Goal: Information Seeking & Learning: Learn about a topic

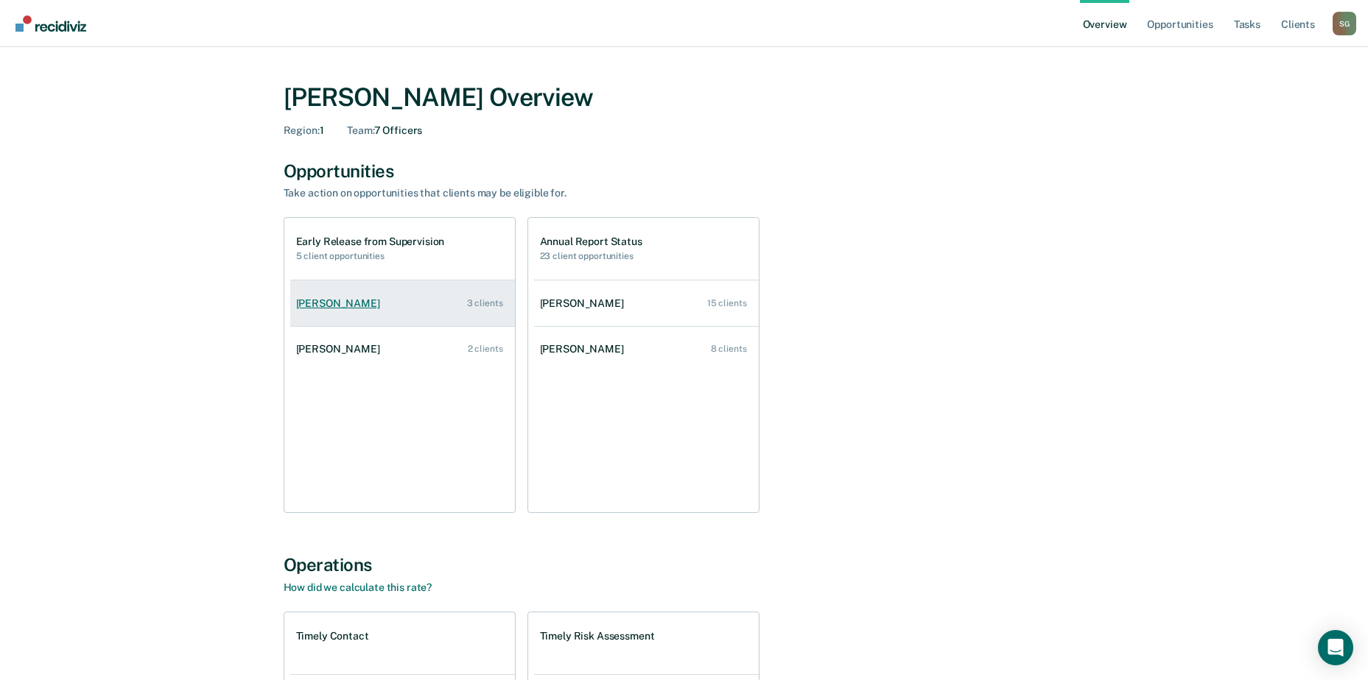
click at [379, 302] on link "[PERSON_NAME] 3 clients" at bounding box center [402, 304] width 225 height 42
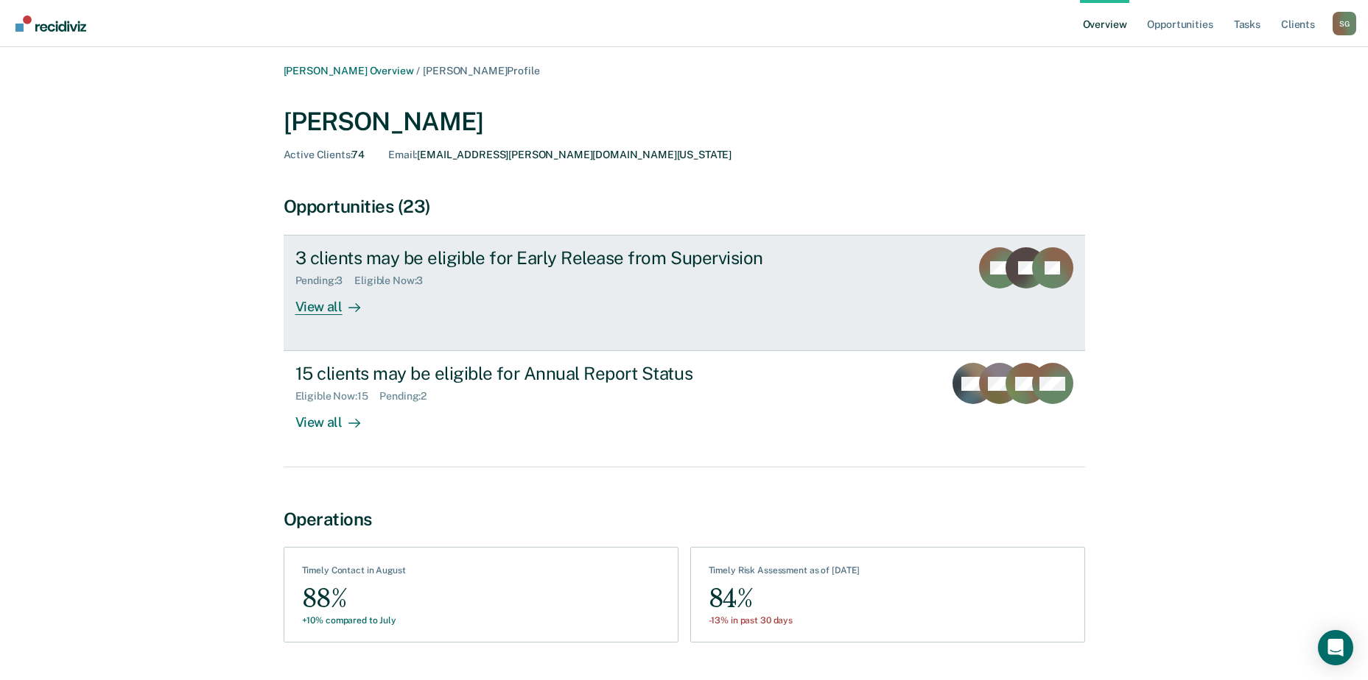
click at [314, 314] on div "View all" at bounding box center [336, 301] width 82 height 29
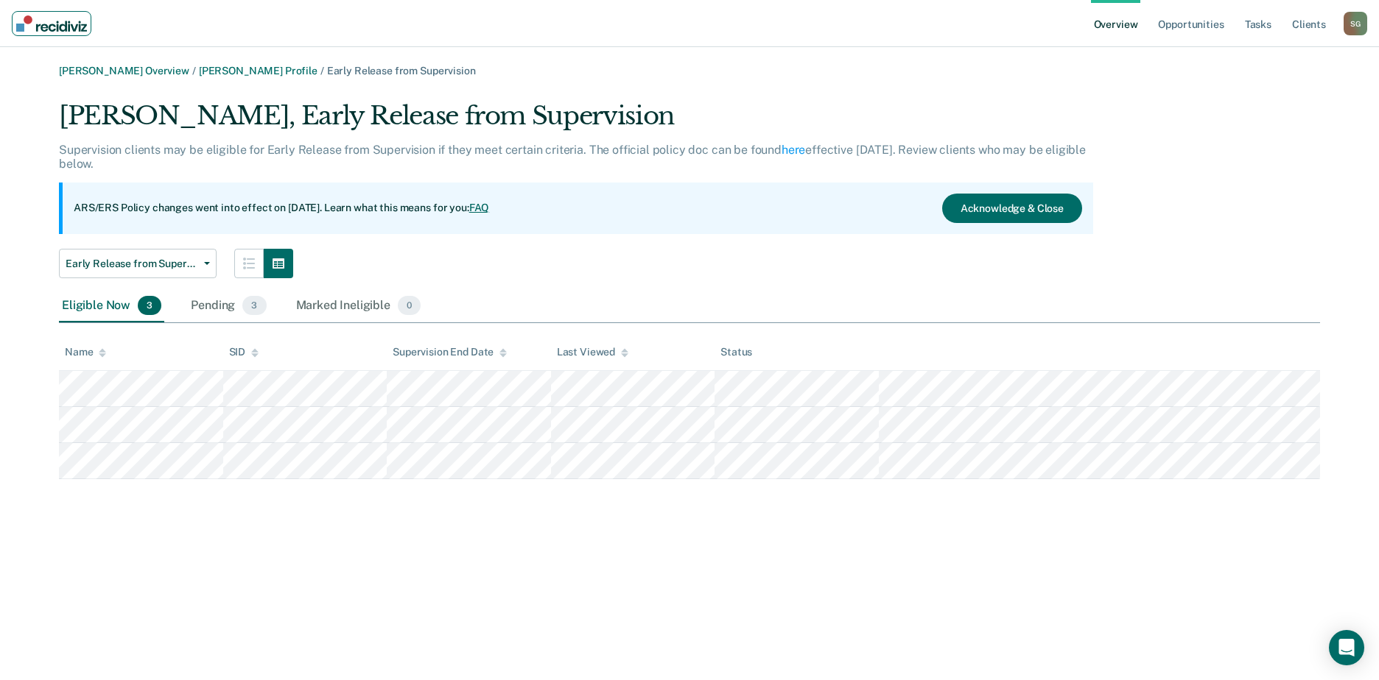
click at [78, 28] on img "Main navigation" at bounding box center [51, 23] width 71 height 16
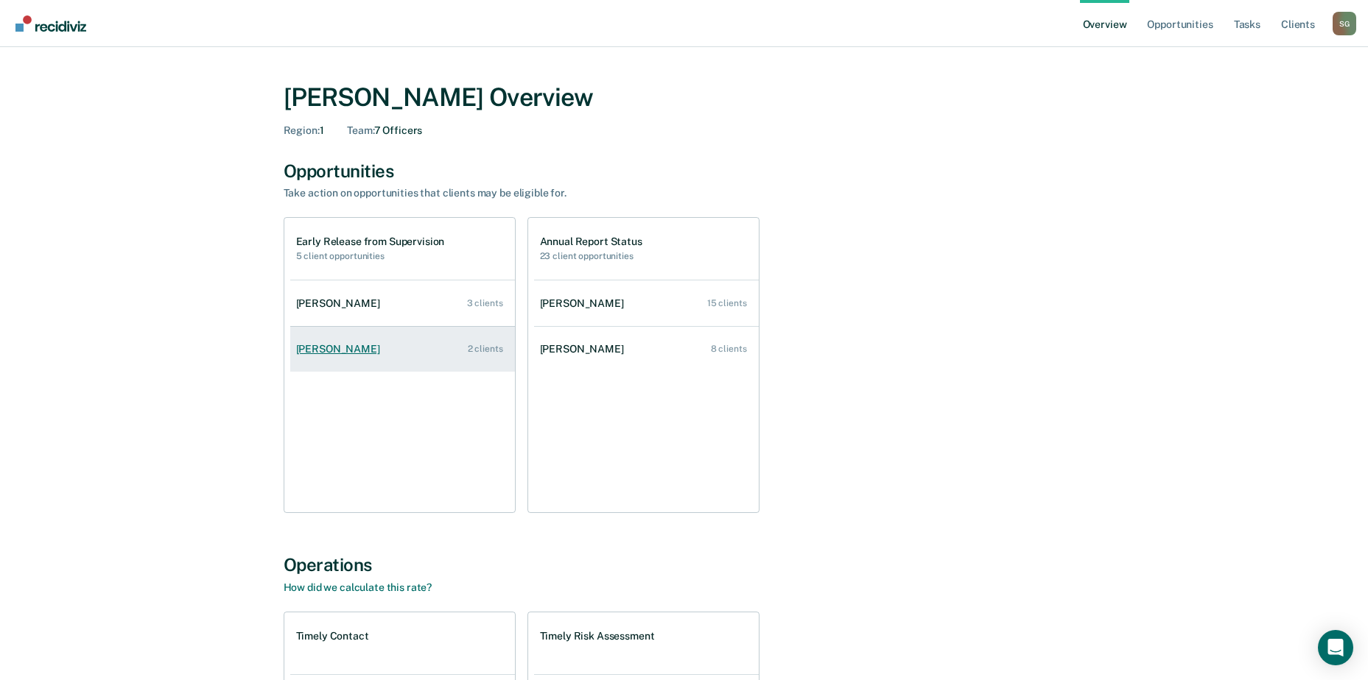
click at [365, 358] on link "Laquenta Fountain 2 clients" at bounding box center [402, 349] width 225 height 42
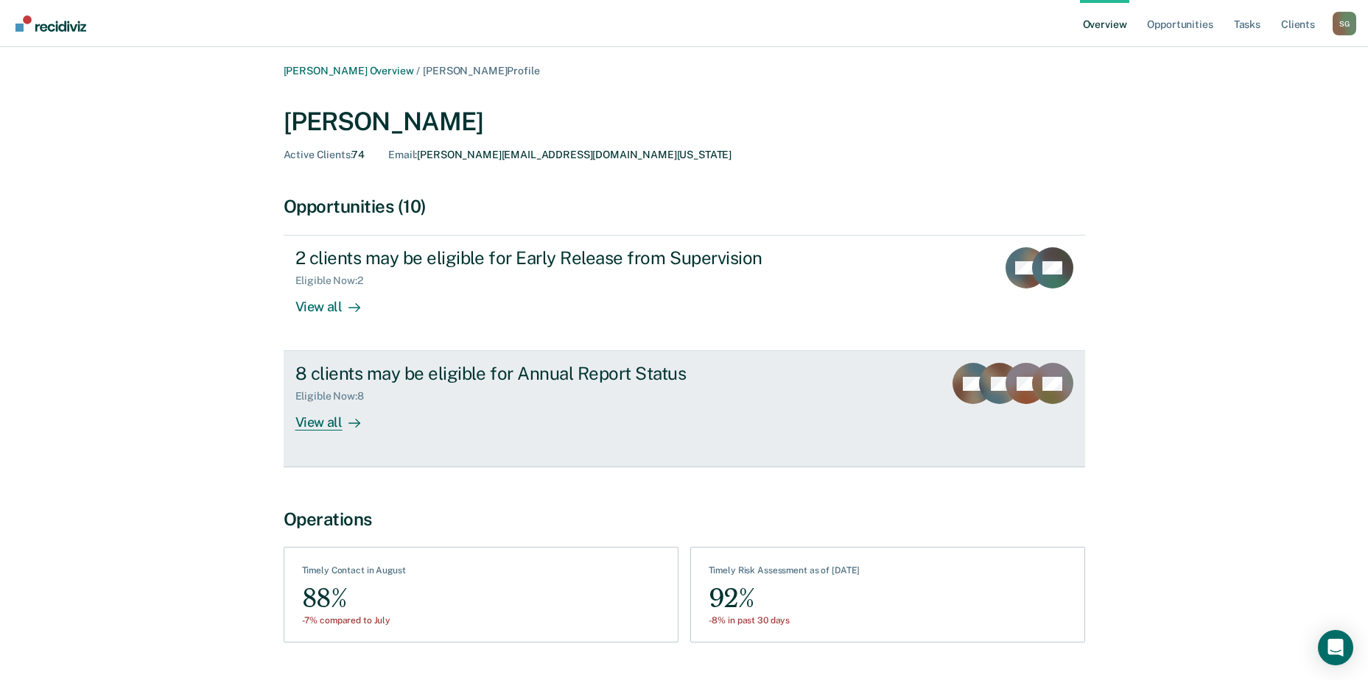
click at [323, 425] on div "View all" at bounding box center [336, 417] width 82 height 29
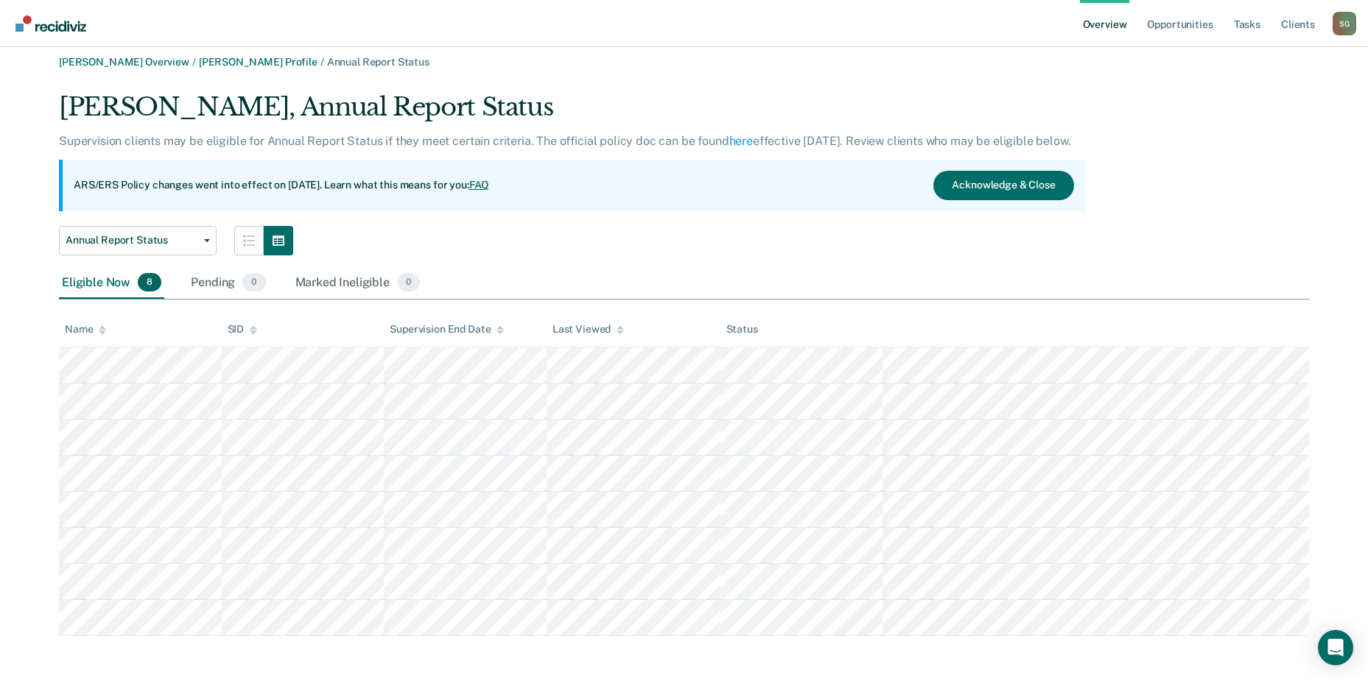
scroll to position [12, 0]
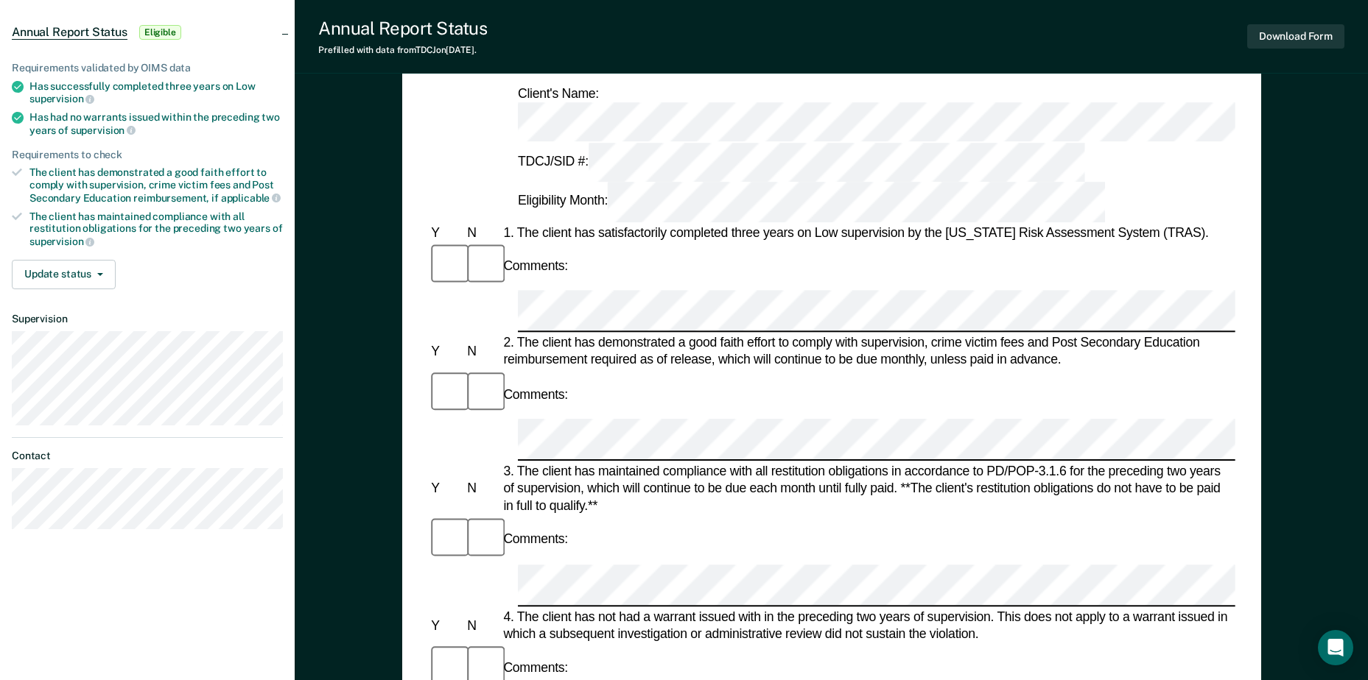
scroll to position [74, 0]
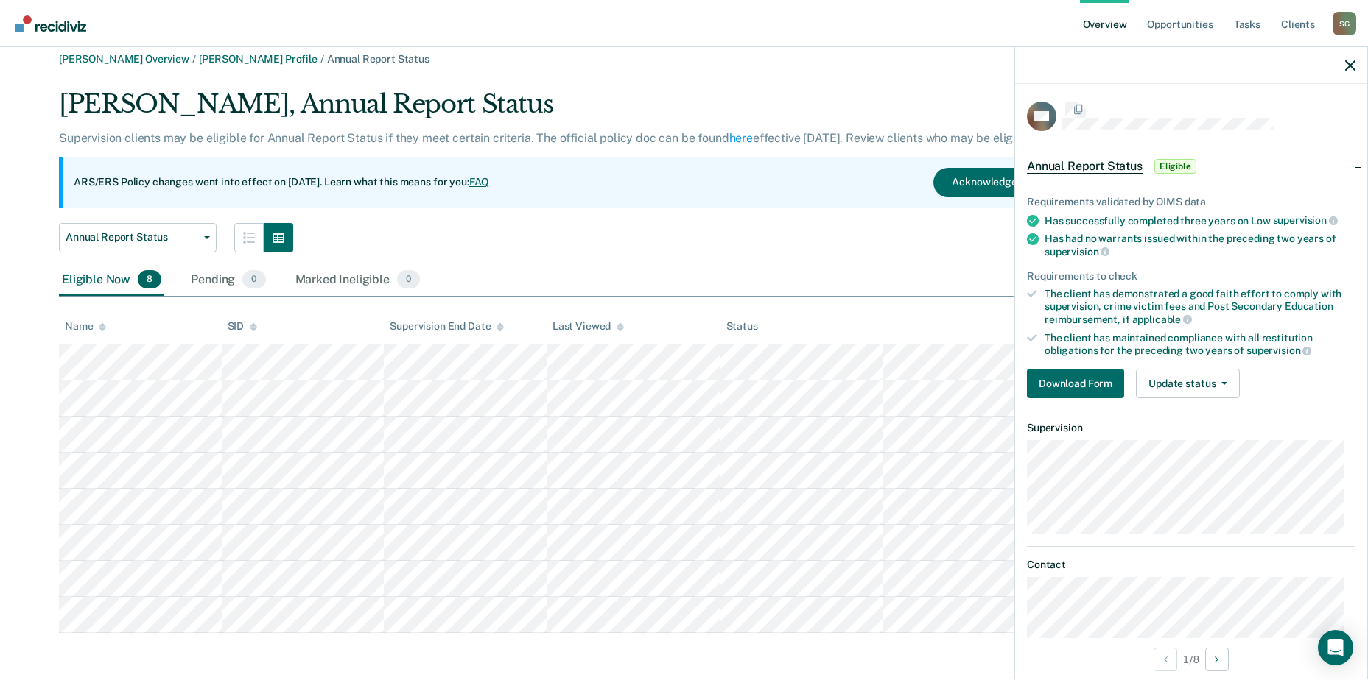
scroll to position [12, 0]
click at [77, 24] on img "Main navigation" at bounding box center [51, 23] width 71 height 16
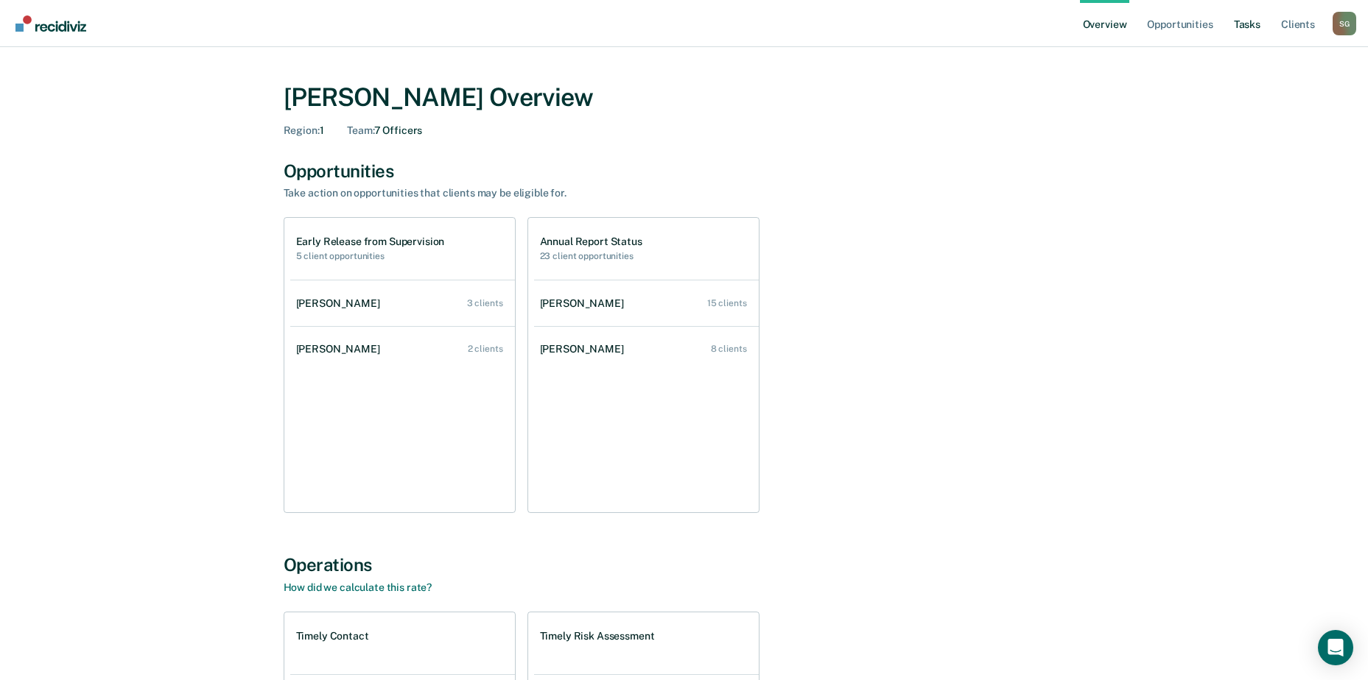
click at [1244, 19] on link "Tasks" at bounding box center [1247, 23] width 32 height 47
click at [326, 306] on div "[PERSON_NAME]" at bounding box center [341, 304] width 90 height 13
